Goal: Information Seeking & Learning: Learn about a topic

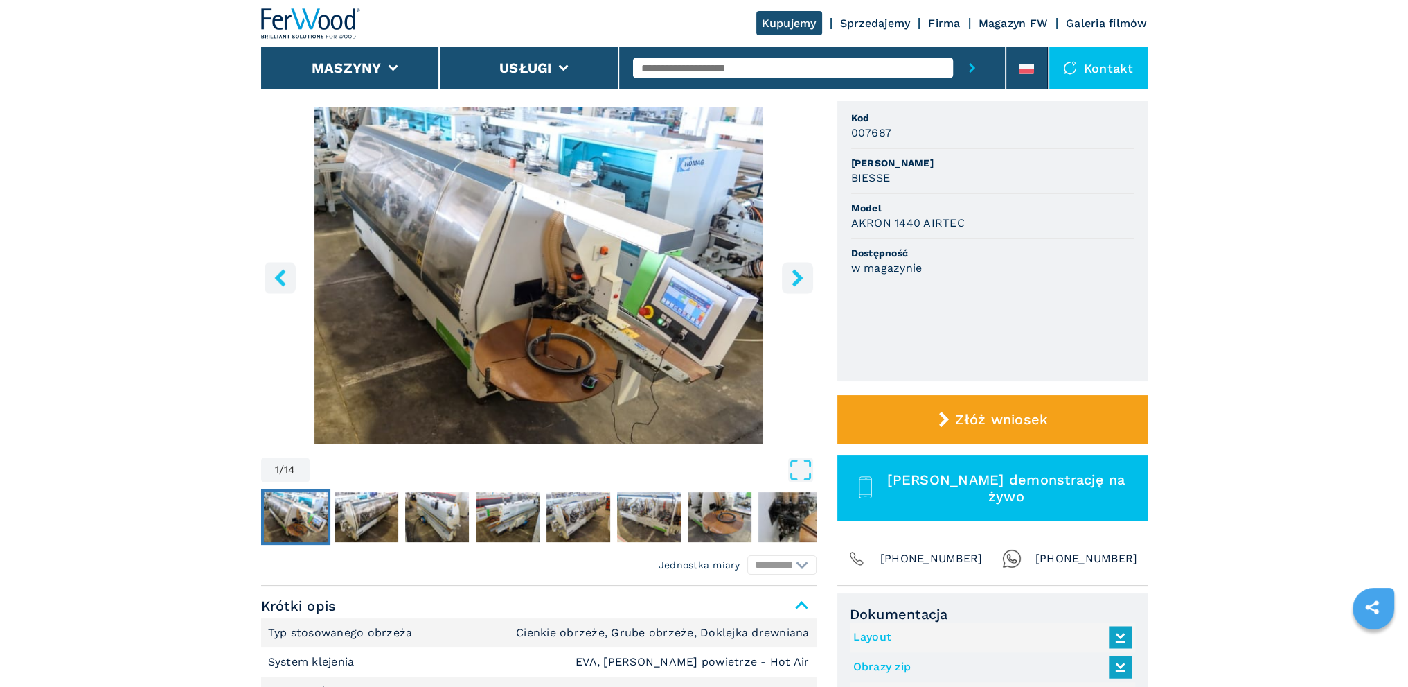
scroll to position [184, 0]
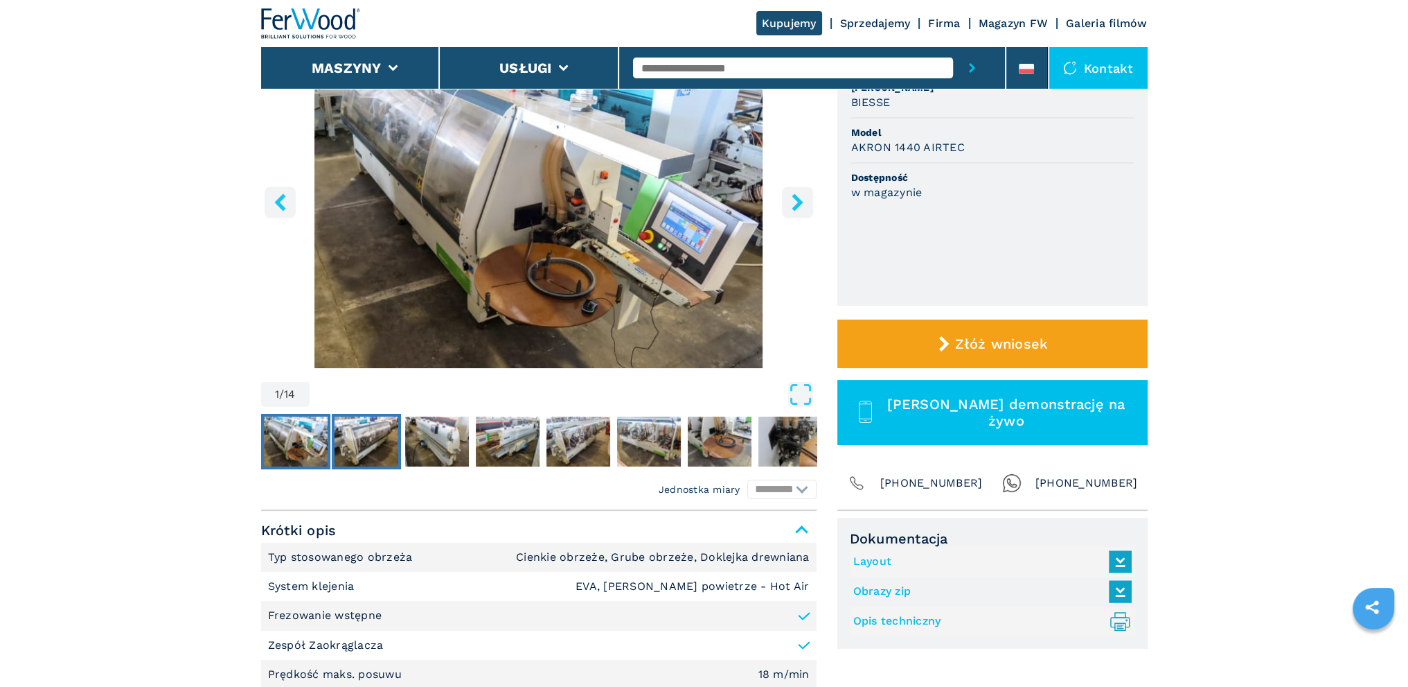
click at [368, 437] on img "Go to Slide 2" at bounding box center [367, 441] width 64 height 50
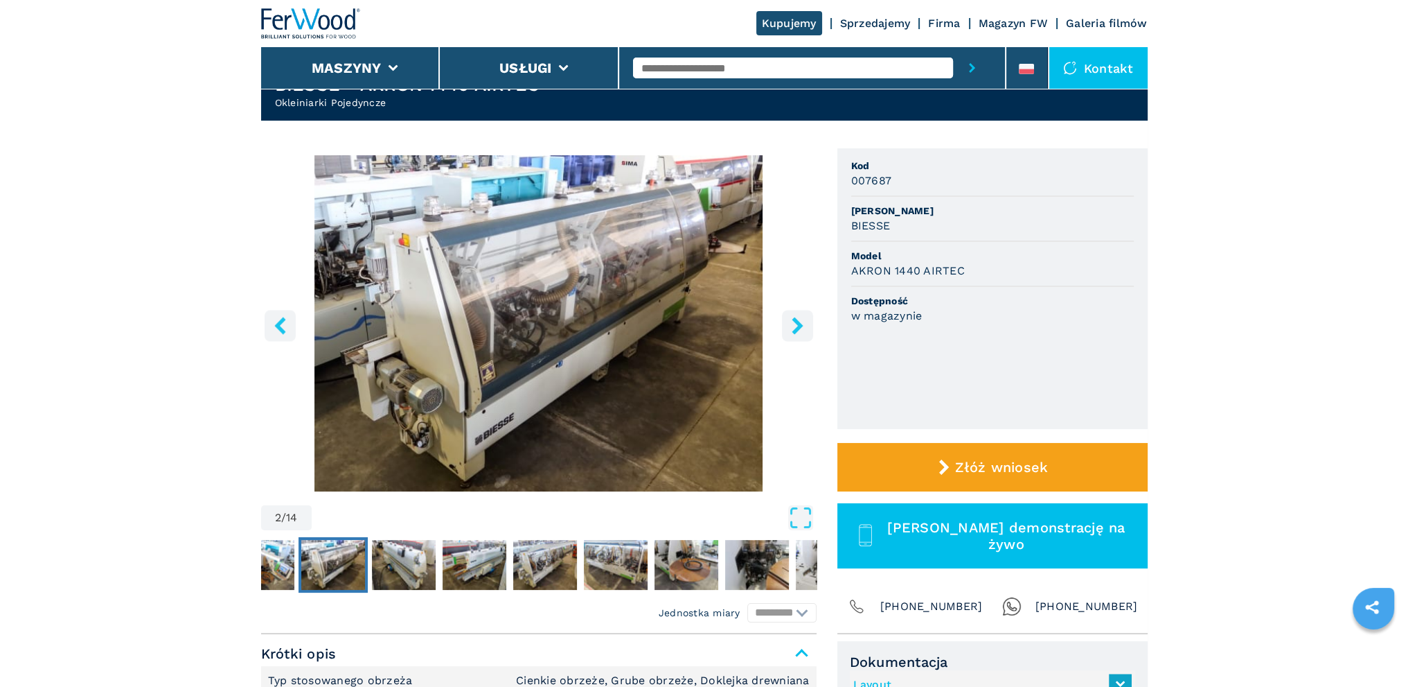
scroll to position [0, 0]
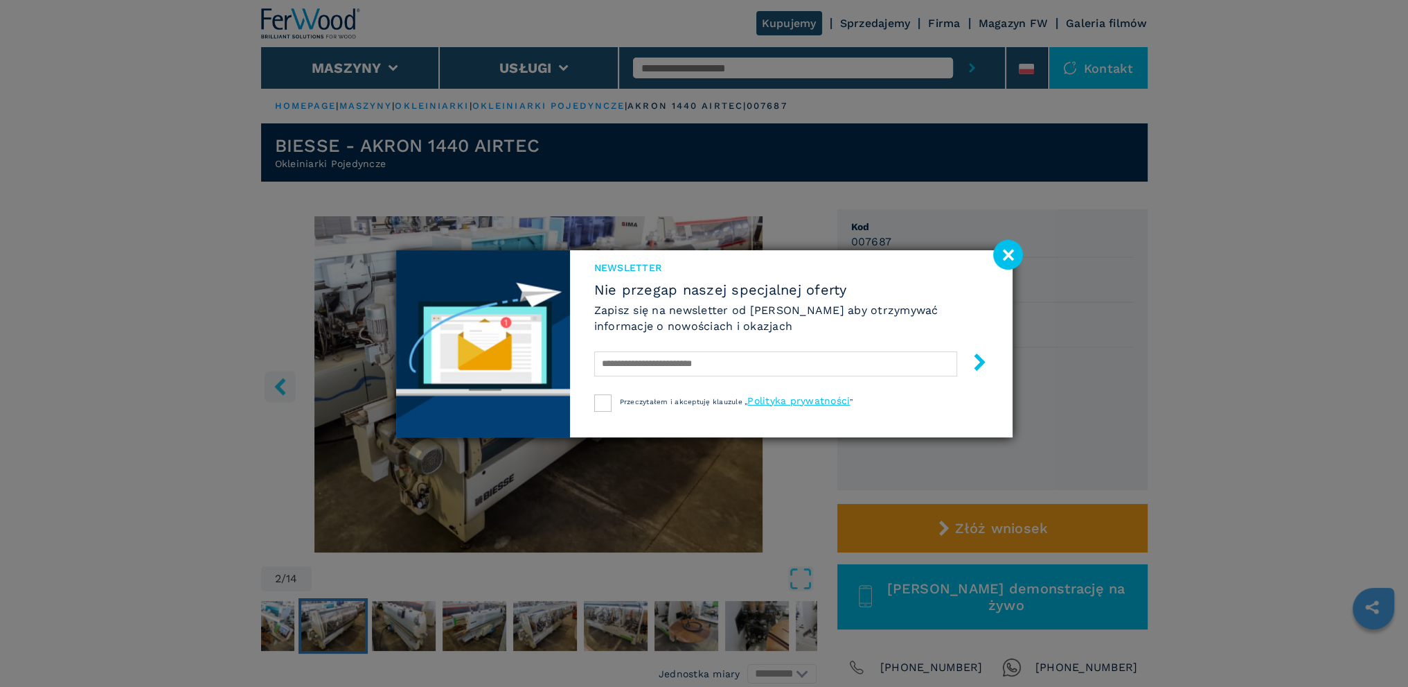
click at [423, 635] on div "Newsletter Nie przegap naszej specjalnej oferty Zapisz się na newsletter od [PE…" at bounding box center [704, 343] width 1408 height 687
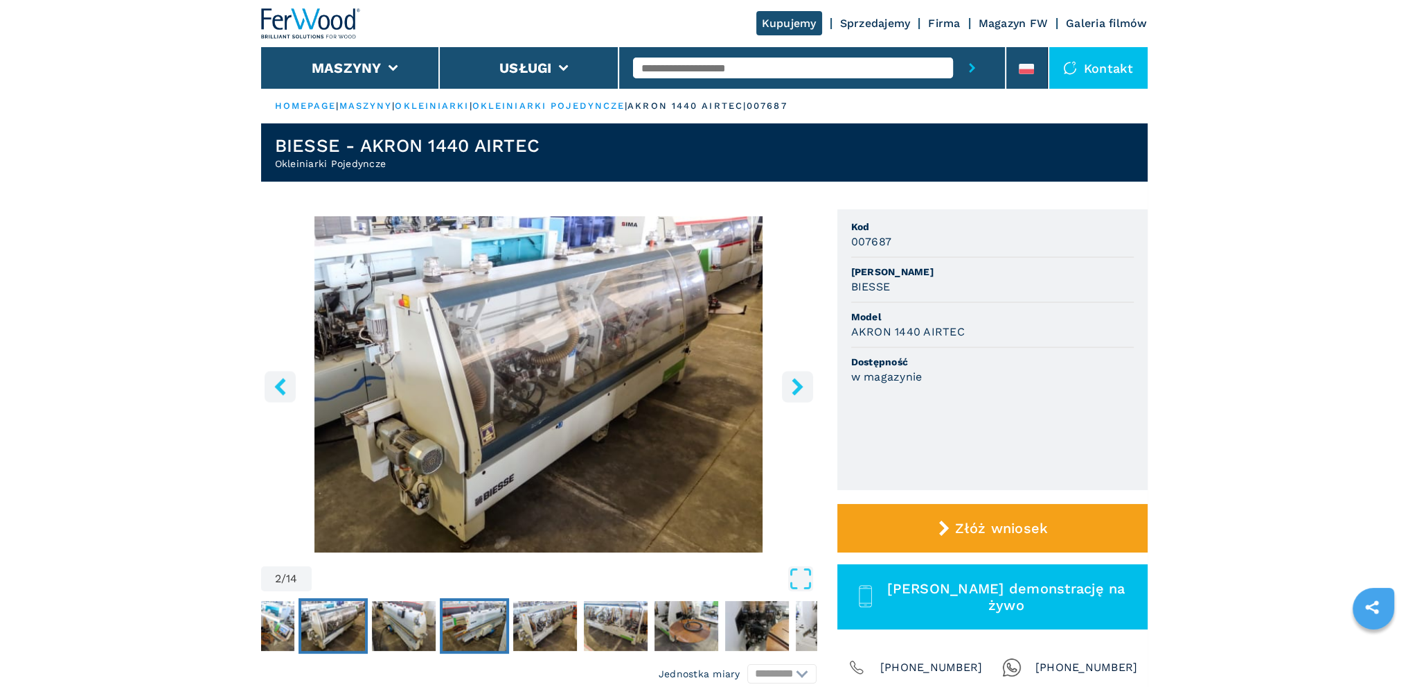
click at [479, 626] on img "Go to Slide 4" at bounding box center [475, 626] width 64 height 50
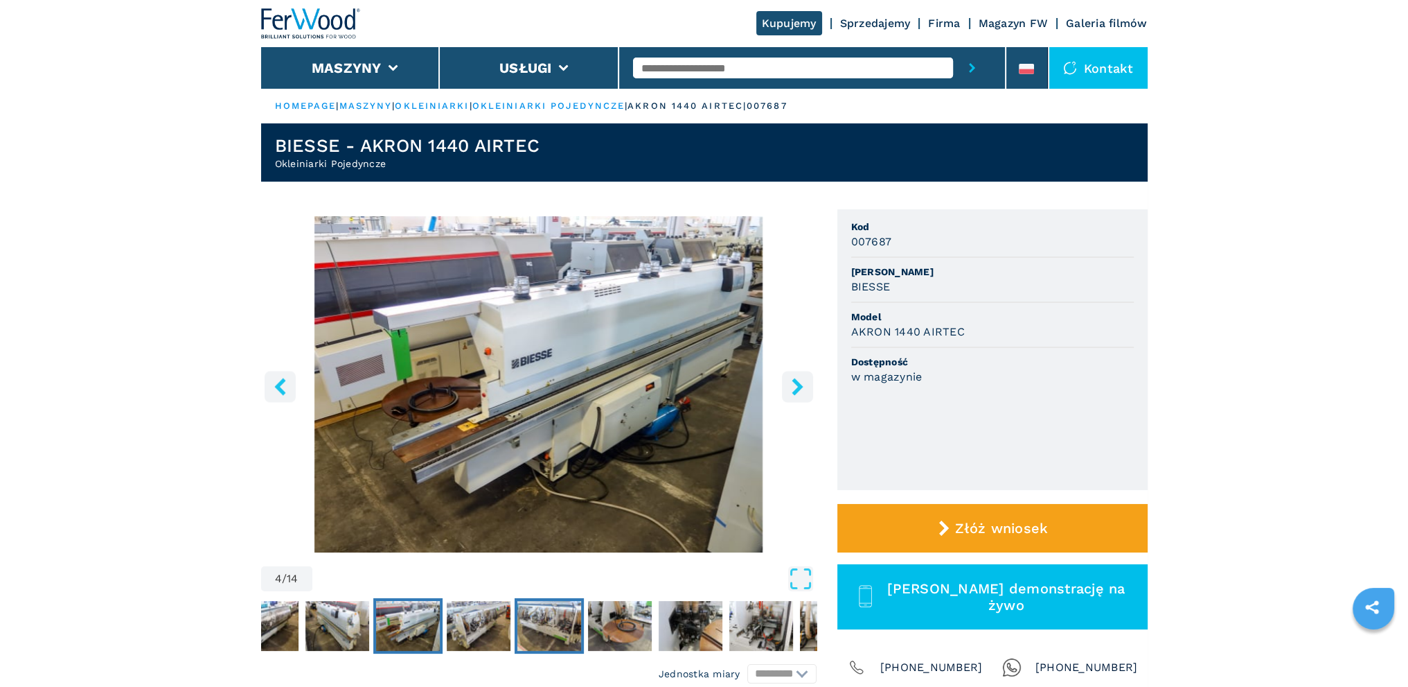
click at [543, 626] on img "Go to Slide 6" at bounding box center [549, 626] width 64 height 50
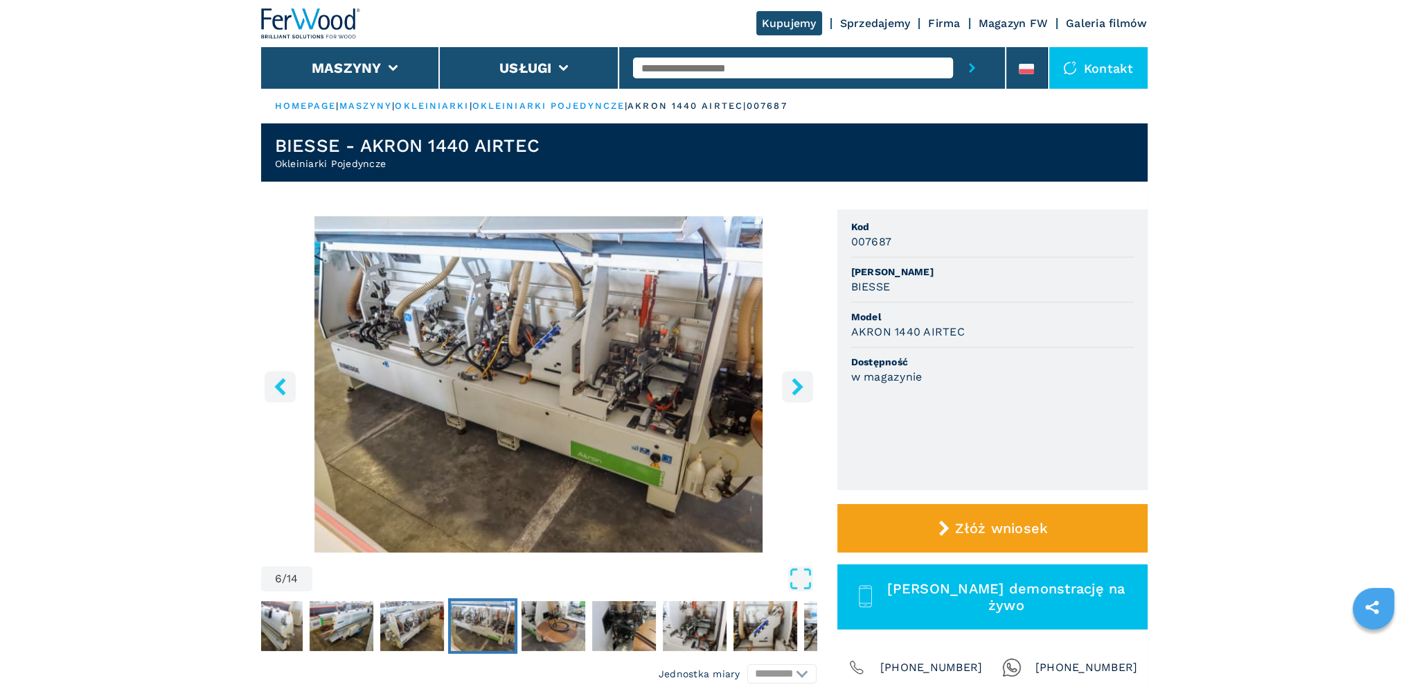
click at [603, 104] on link "okleiniarki pojedyncze" at bounding box center [548, 105] width 152 height 10
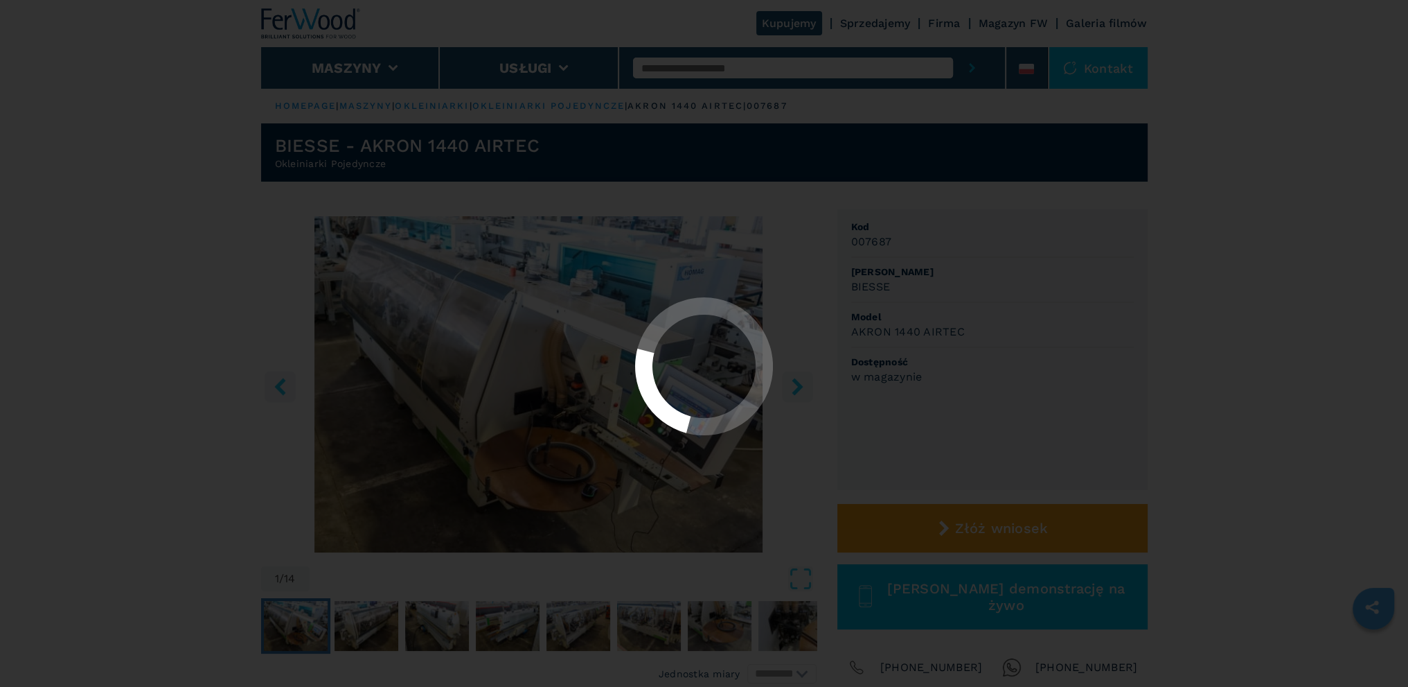
select select "**********"
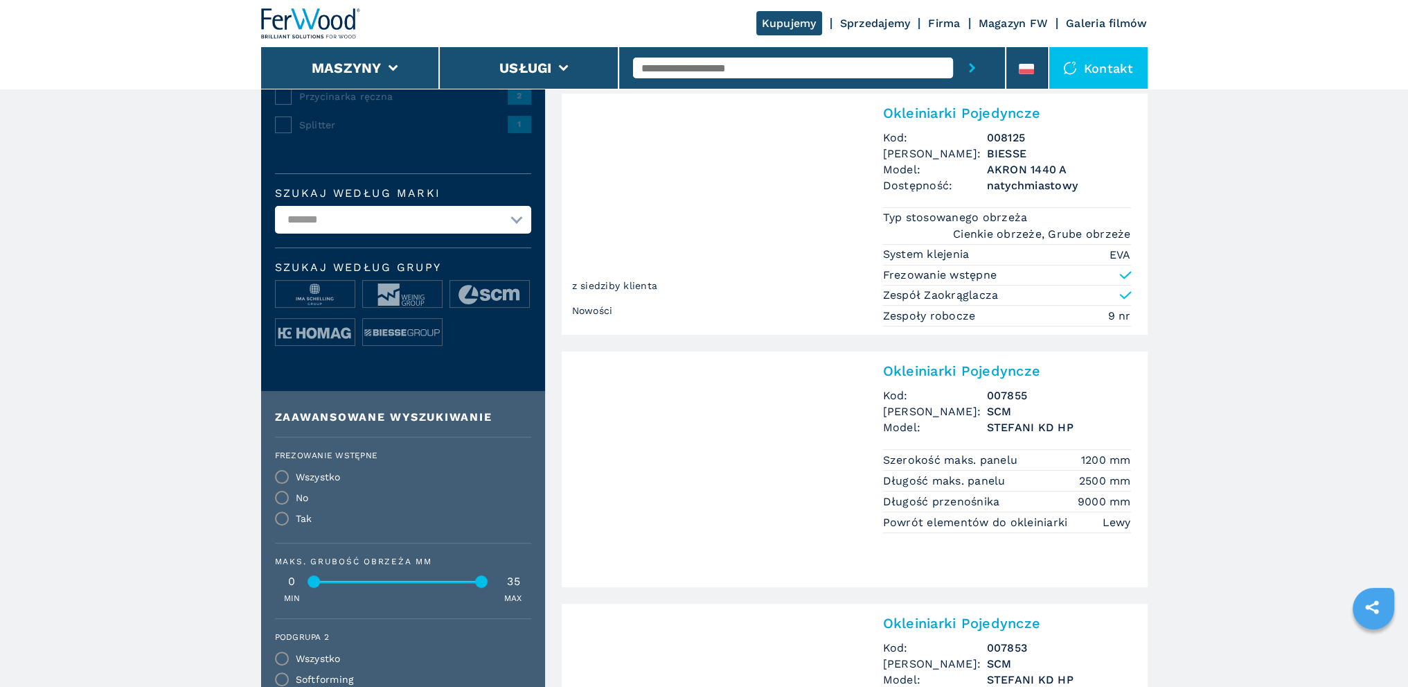
scroll to position [554, 0]
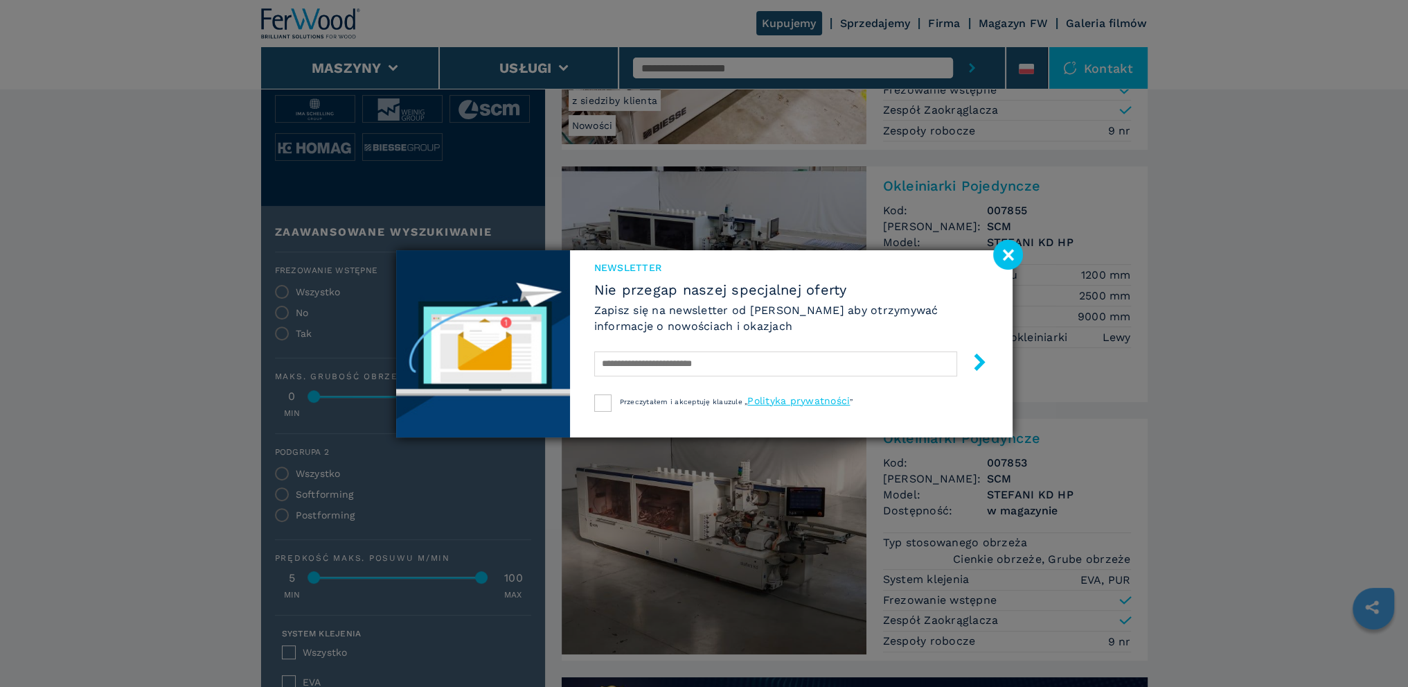
click at [1000, 254] on image at bounding box center [1008, 255] width 30 height 30
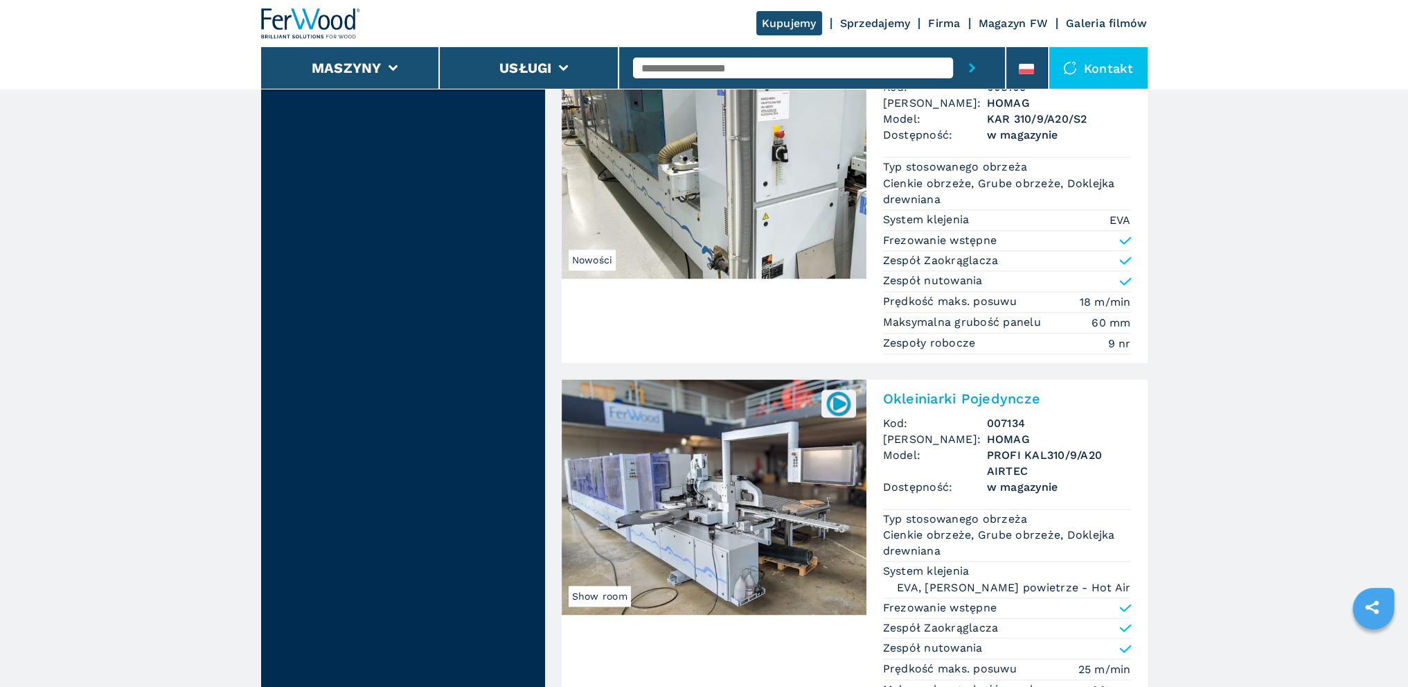
scroll to position [2771, 0]
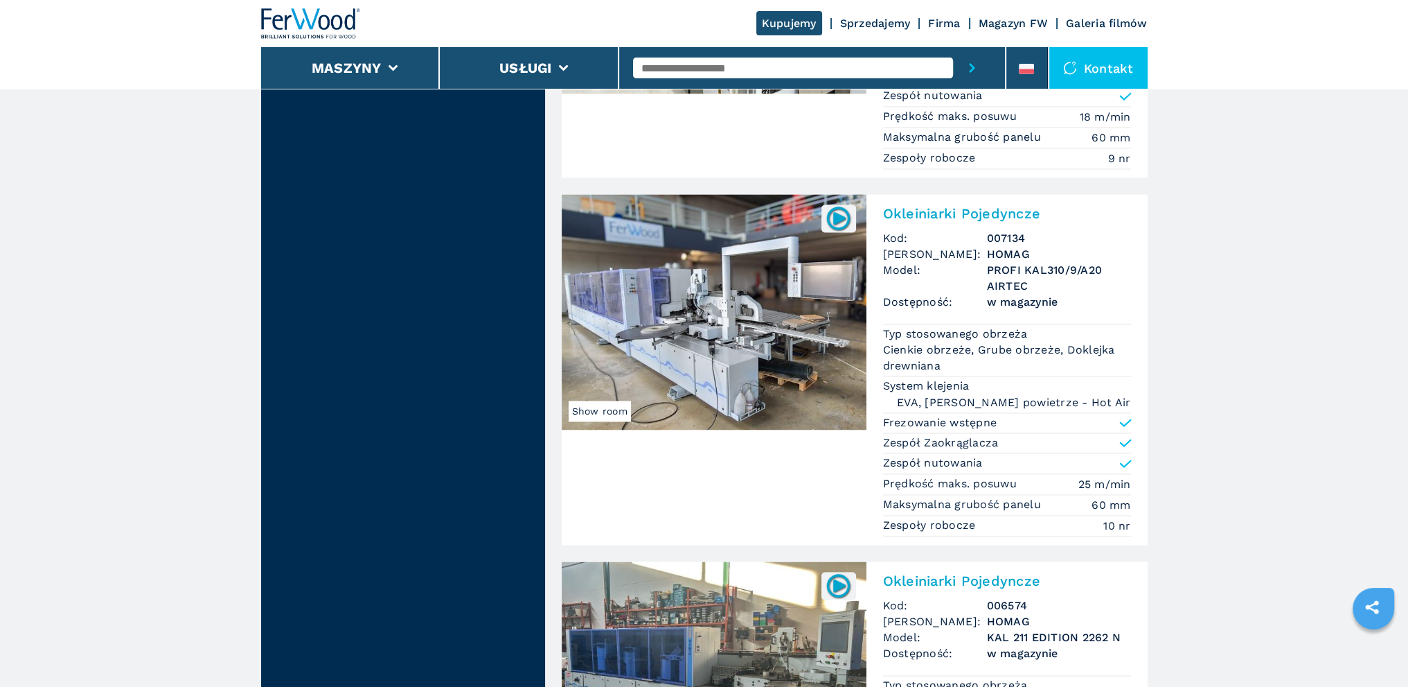
click at [670, 347] on img at bounding box center [714, 312] width 305 height 236
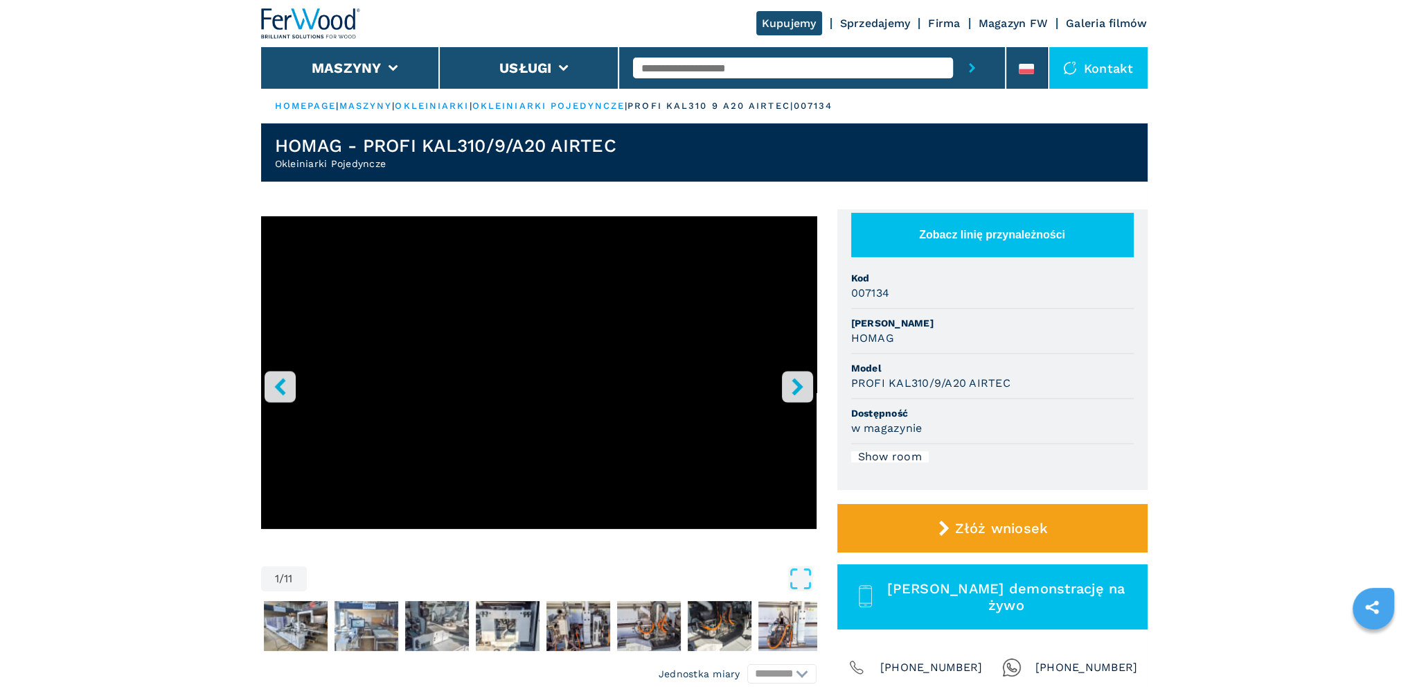
click at [800, 384] on icon "right-button" at bounding box center [797, 386] width 11 height 17
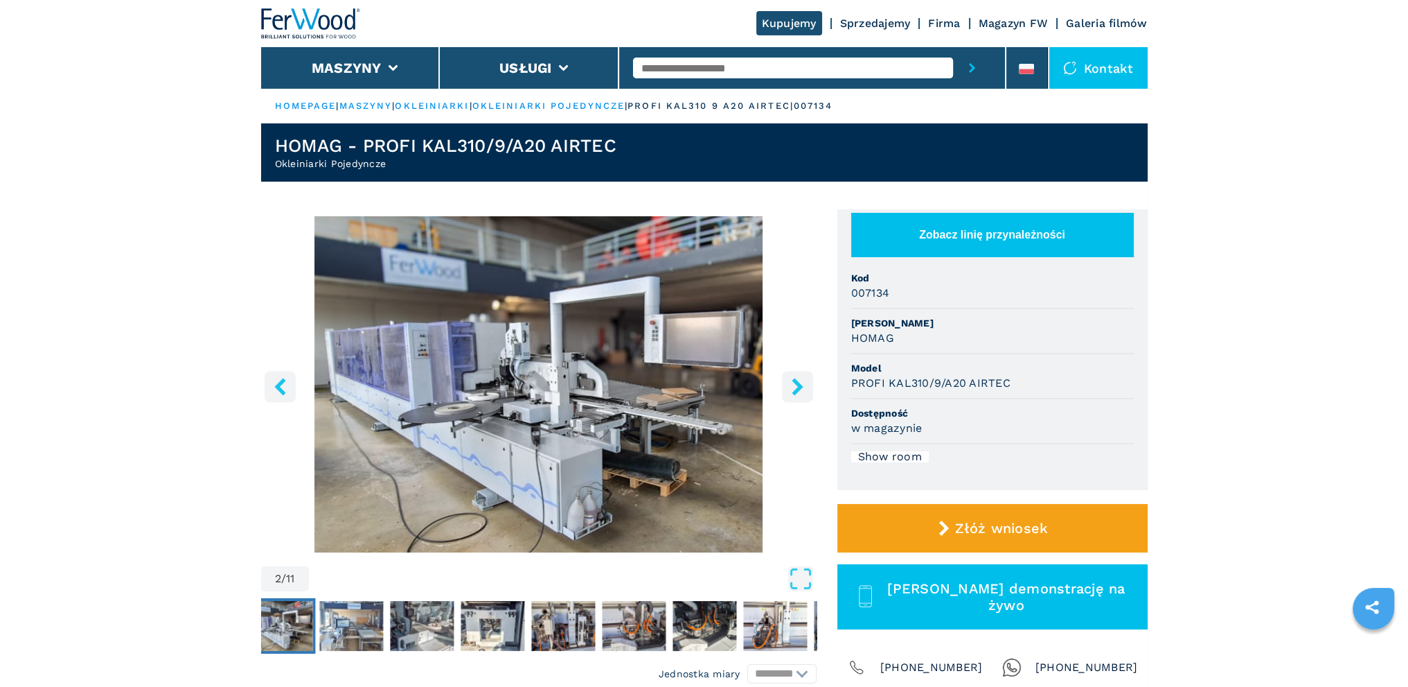
click at [800, 384] on icon "right-button" at bounding box center [797, 386] width 11 height 17
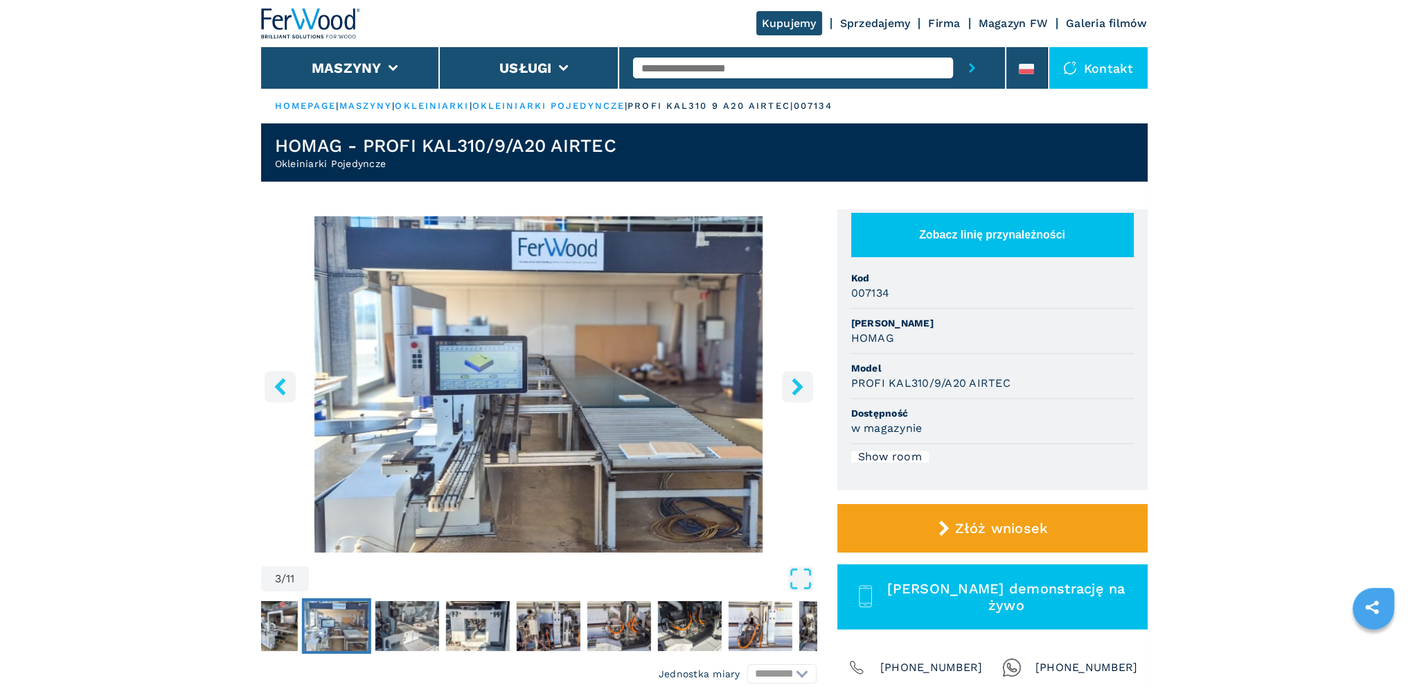
click at [800, 384] on icon "right-button" at bounding box center [797, 386] width 11 height 17
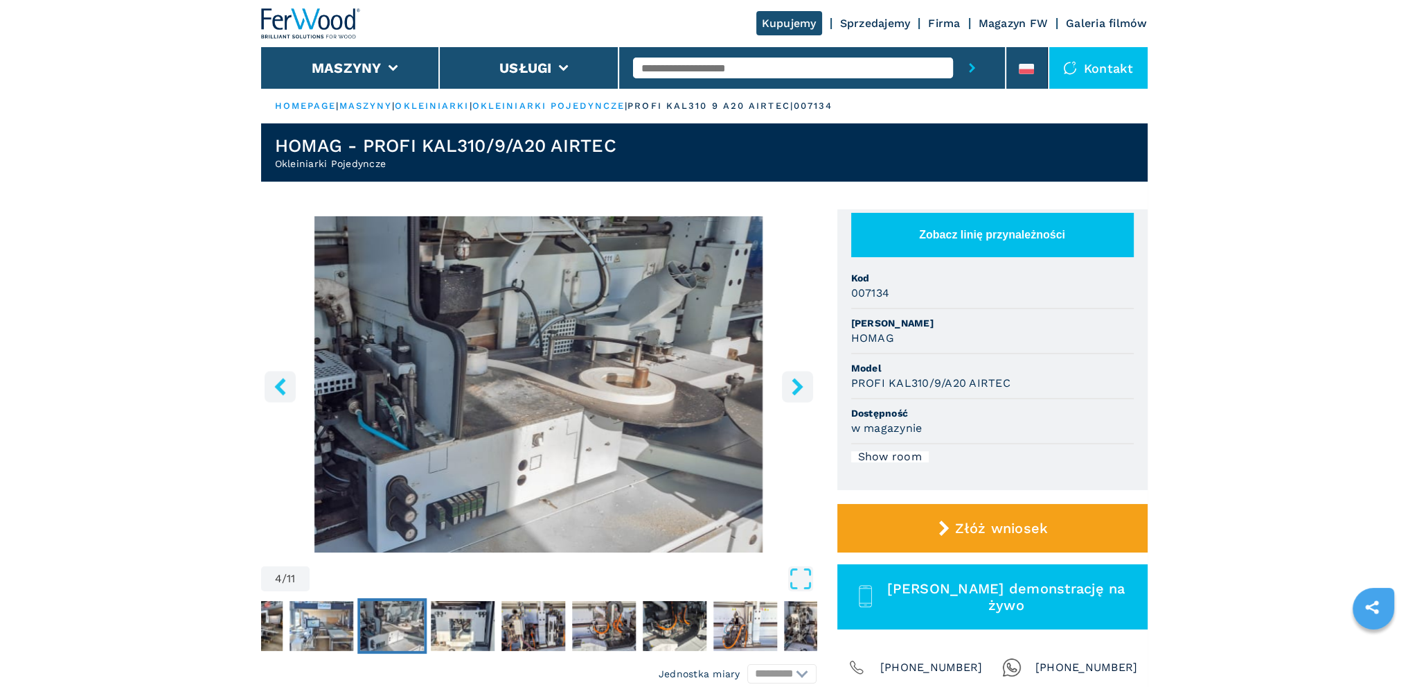
click at [800, 384] on icon "right-button" at bounding box center [797, 386] width 11 height 17
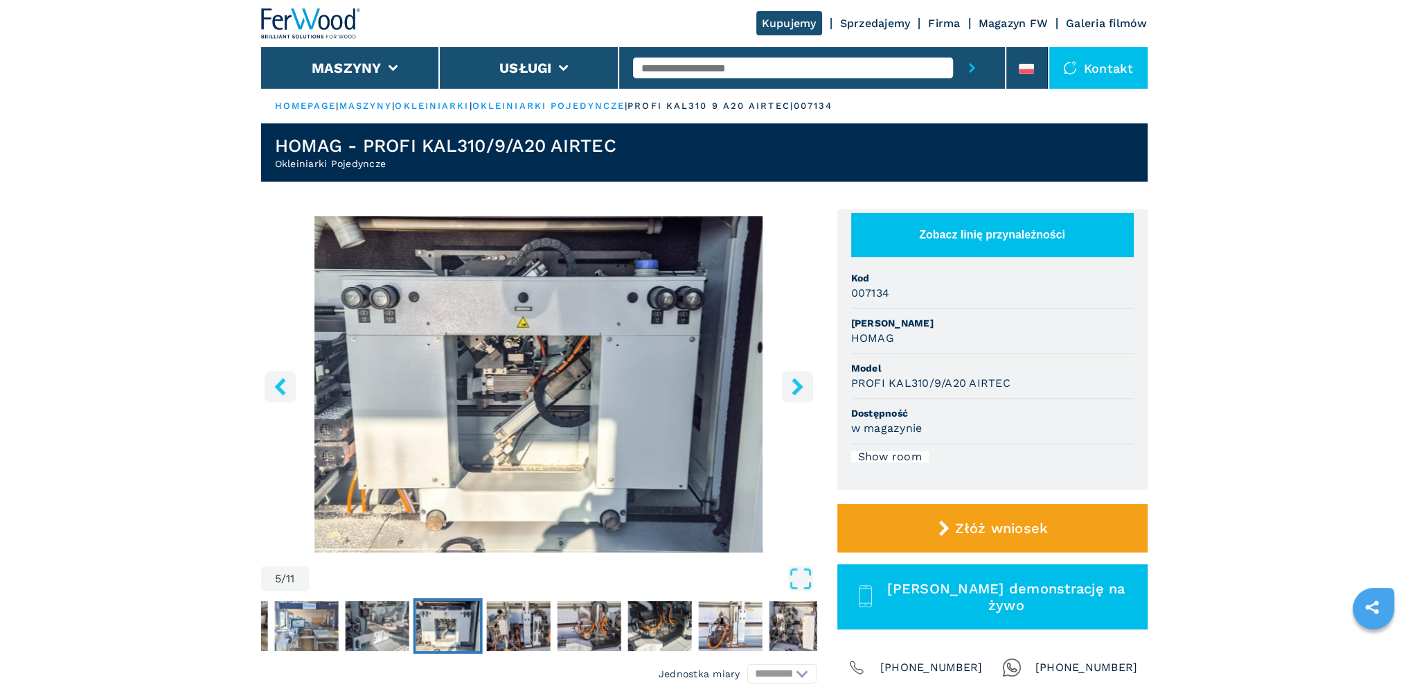
click at [800, 384] on icon "right-button" at bounding box center [797, 386] width 11 height 17
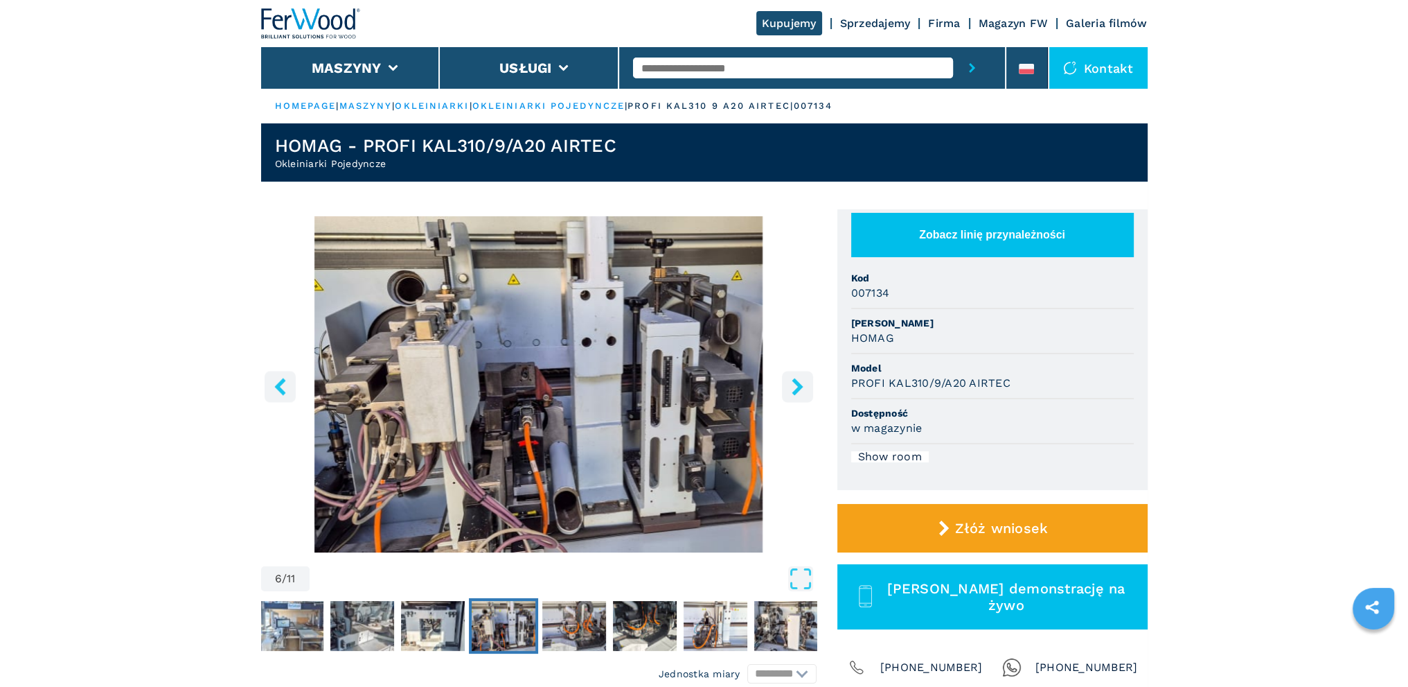
click at [800, 384] on icon "right-button" at bounding box center [797, 386] width 11 height 17
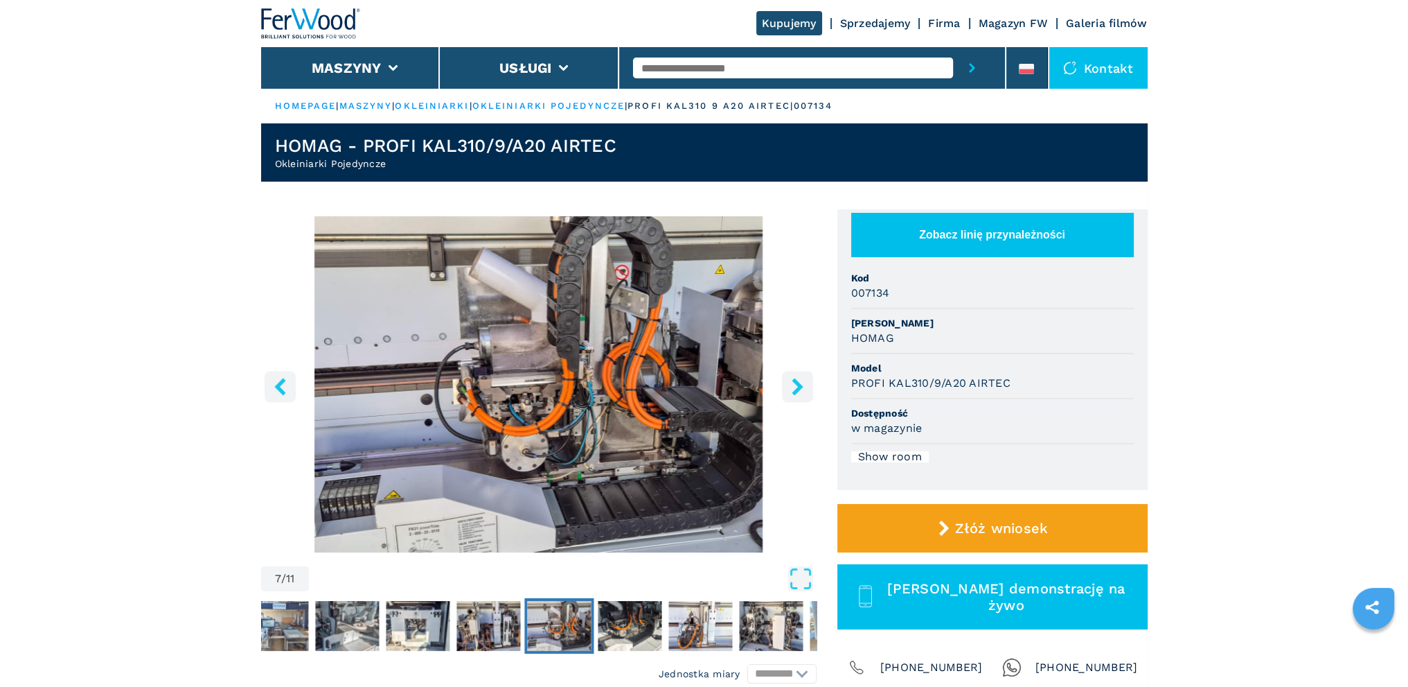
click at [799, 384] on icon "right-button" at bounding box center [797, 386] width 11 height 17
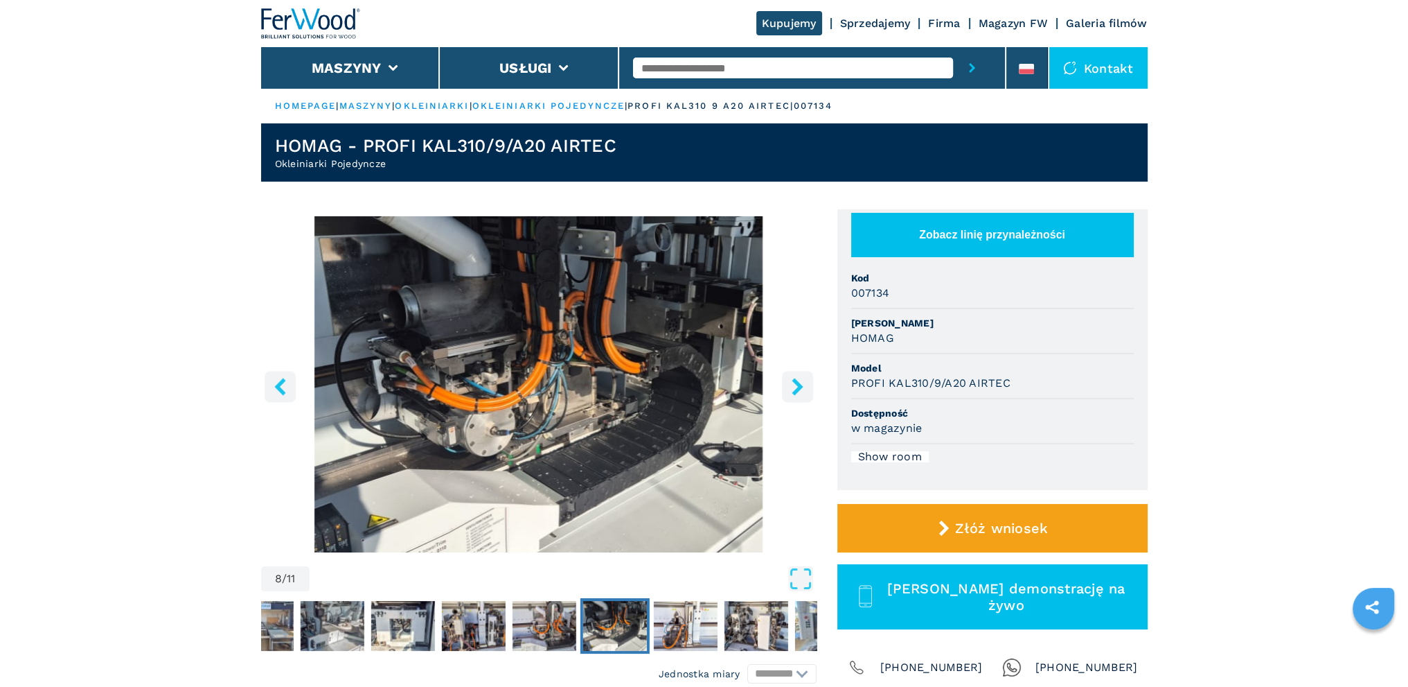
click at [799, 387] on icon "right-button" at bounding box center [797, 386] width 11 height 17
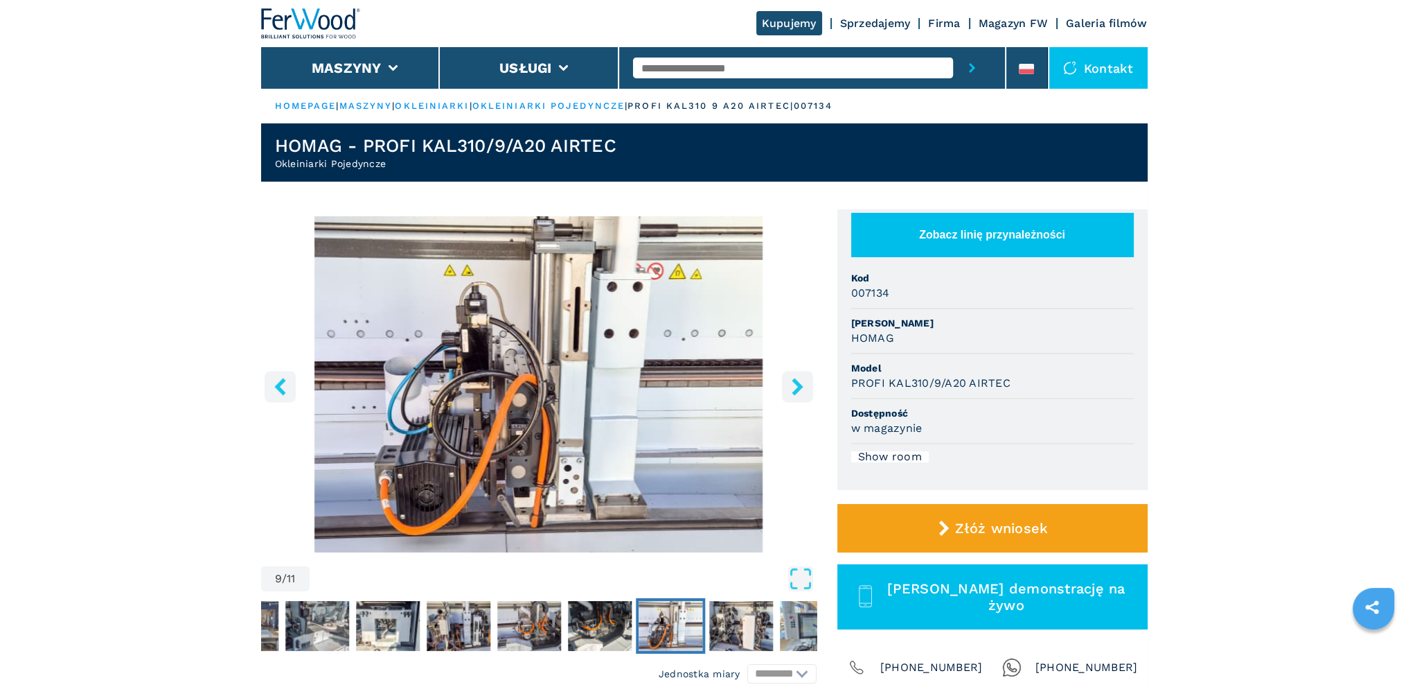
click at [800, 387] on icon "right-button" at bounding box center [797, 386] width 11 height 17
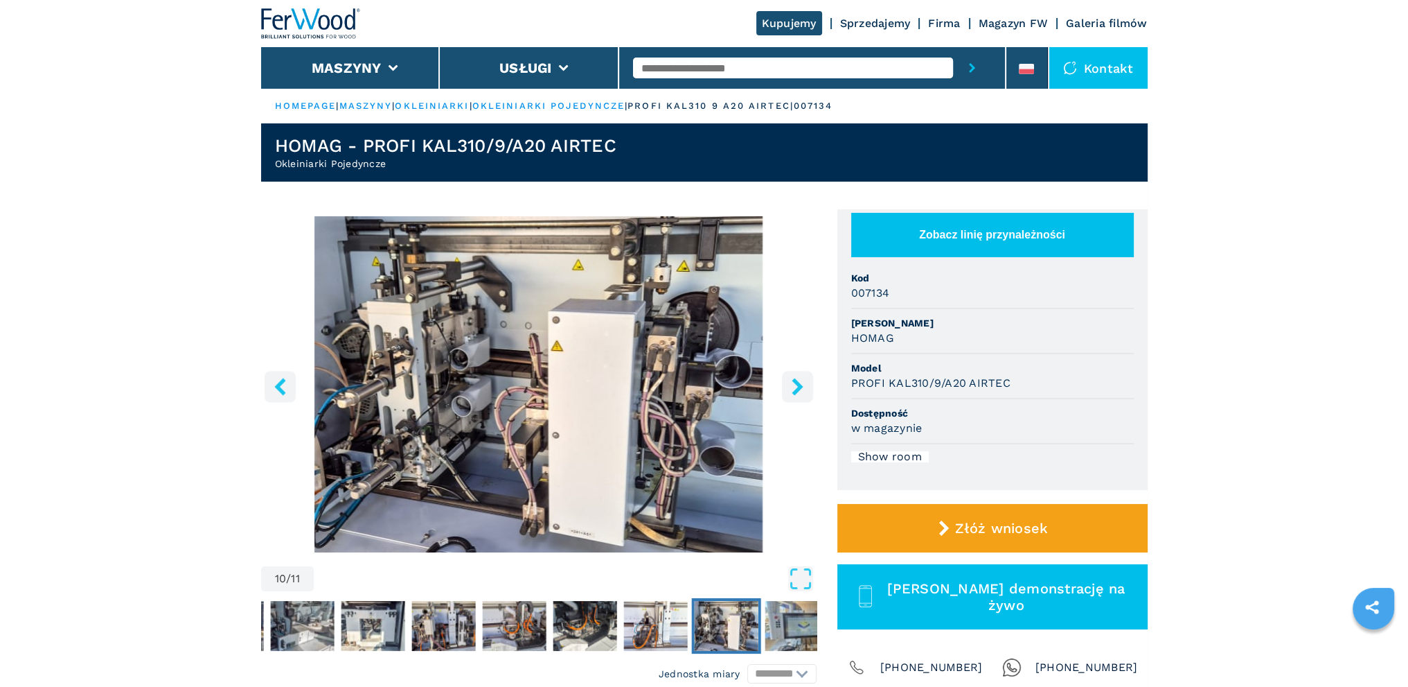
click at [797, 380] on icon "right-button" at bounding box center [797, 386] width 11 height 17
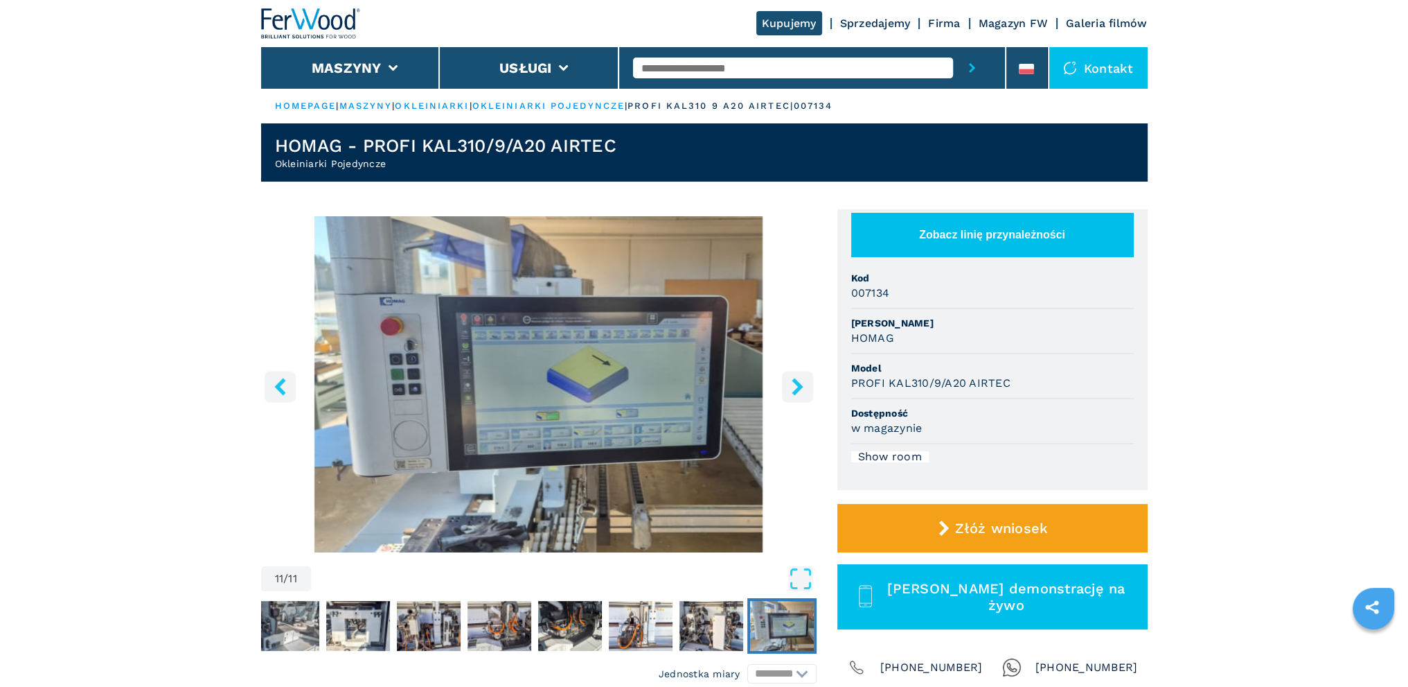
click at [797, 380] on icon "right-button" at bounding box center [797, 386] width 17 height 17
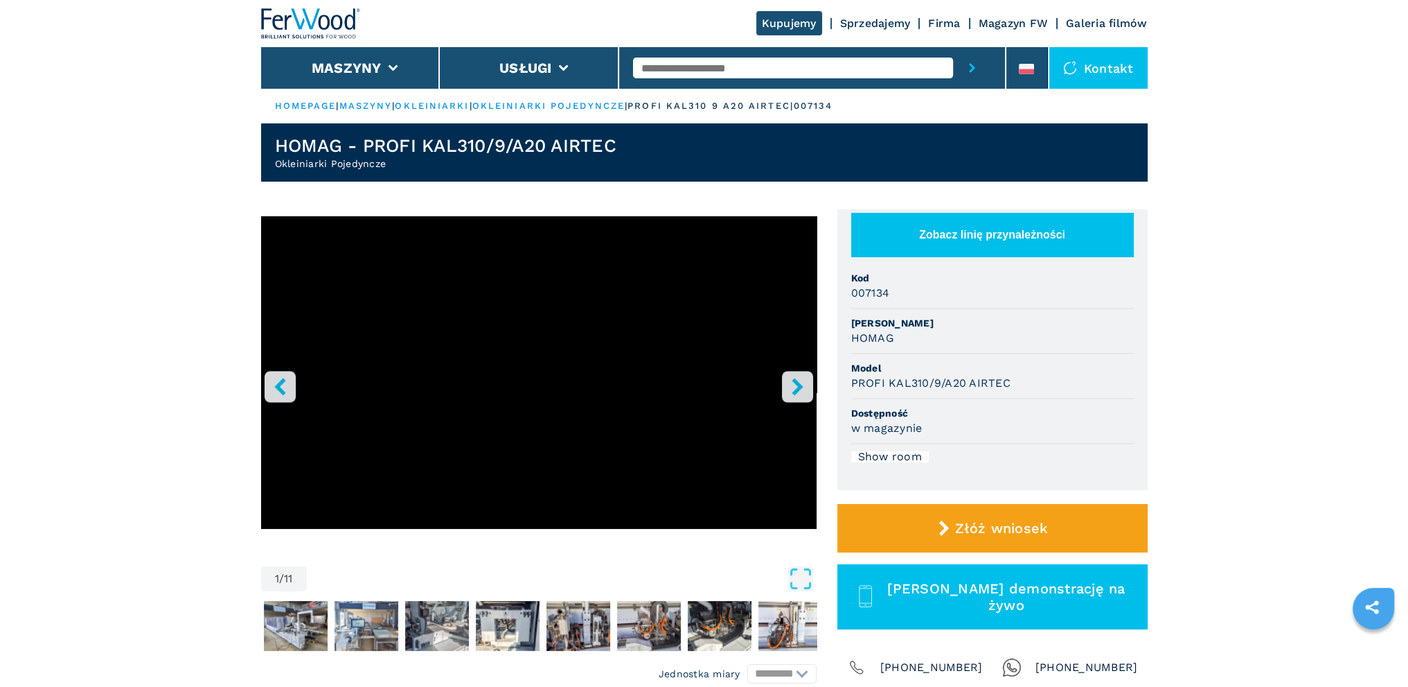
drag, startPoint x: 797, startPoint y: 380, endPoint x: 793, endPoint y: 387, distance: 8.5
click at [793, 387] on icon "right-button" at bounding box center [797, 386] width 17 height 17
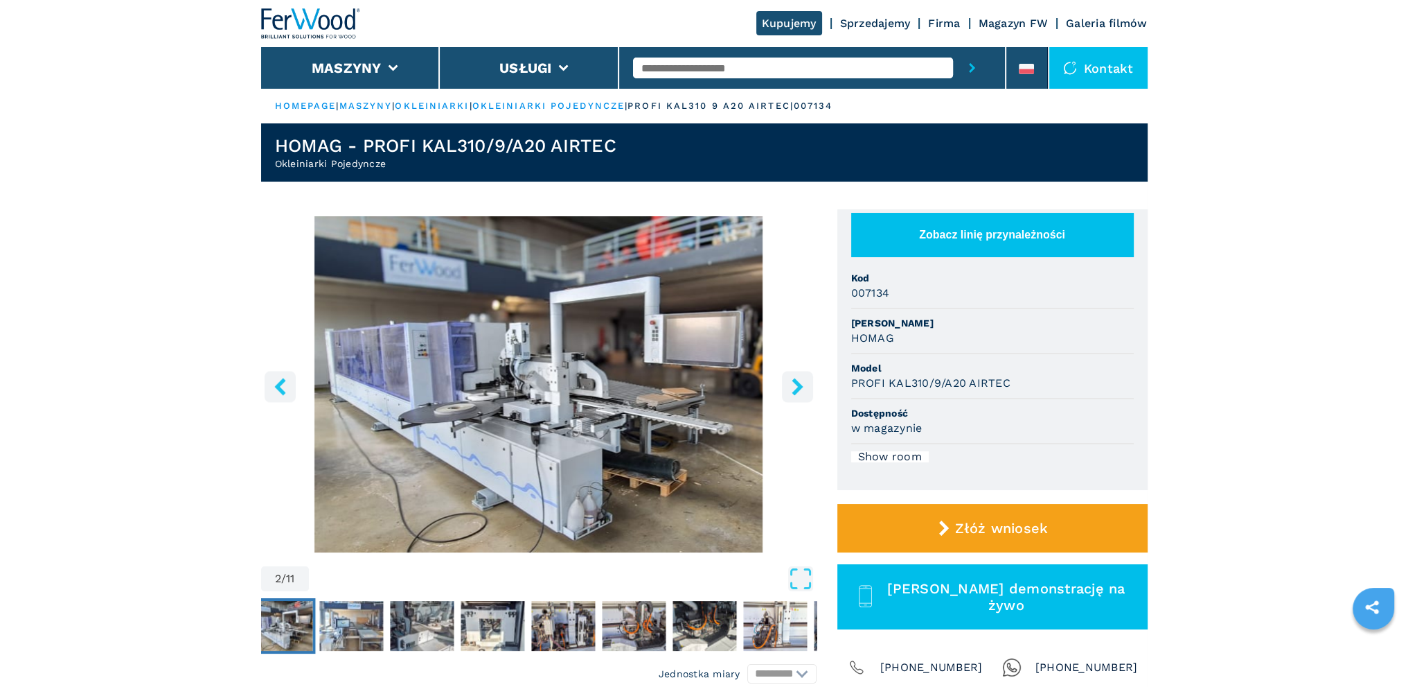
click at [793, 387] on icon "right-button" at bounding box center [797, 386] width 17 height 17
click at [798, 384] on icon "right-button" at bounding box center [797, 386] width 11 height 17
